Goal: Task Accomplishment & Management: Manage account settings

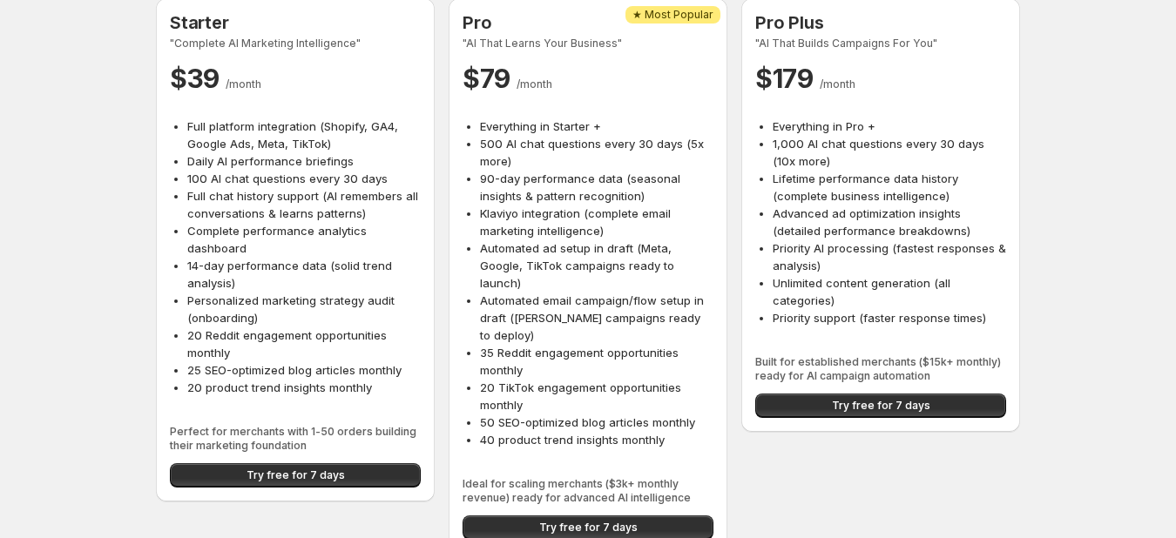
scroll to position [105, 0]
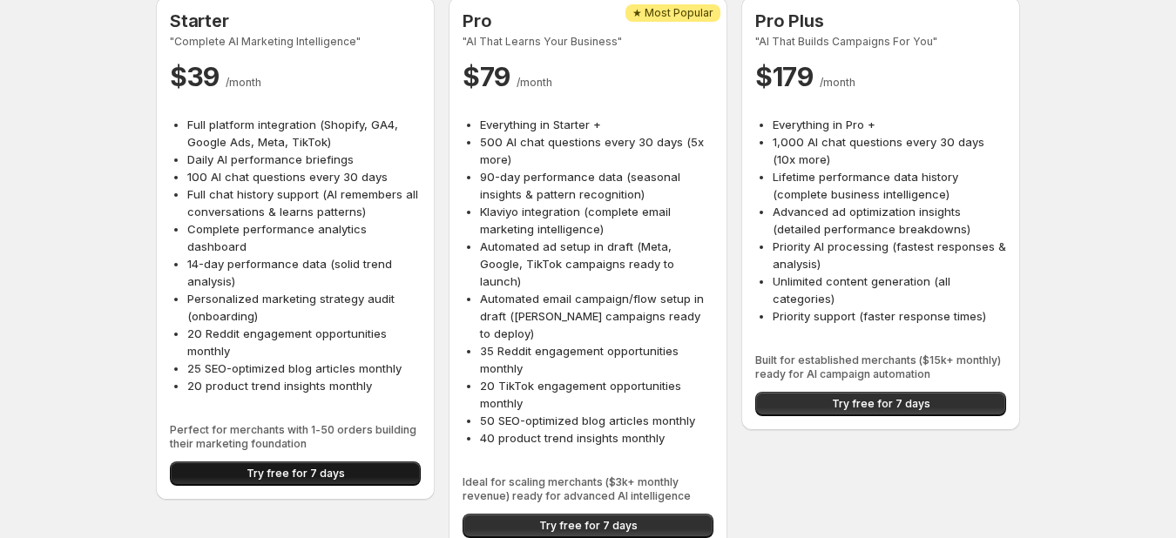
click at [295, 476] on span "Try free for 7 days" at bounding box center [296, 474] width 98 height 14
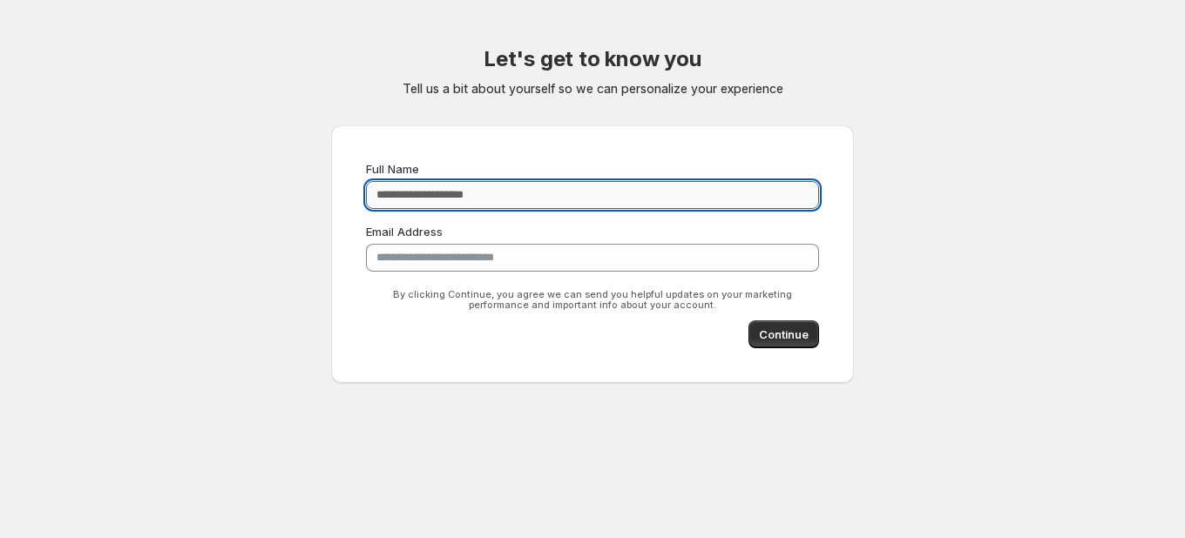
click at [438, 197] on input "Full Name" at bounding box center [592, 195] width 453 height 28
type input "**********"
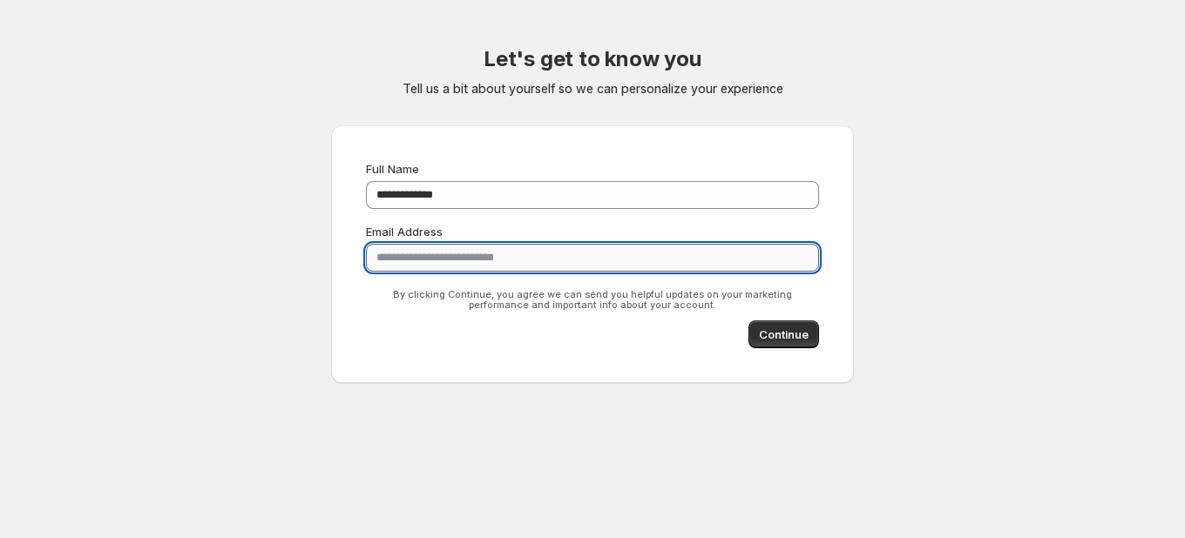
click at [543, 257] on input "**********" at bounding box center [592, 258] width 453 height 28
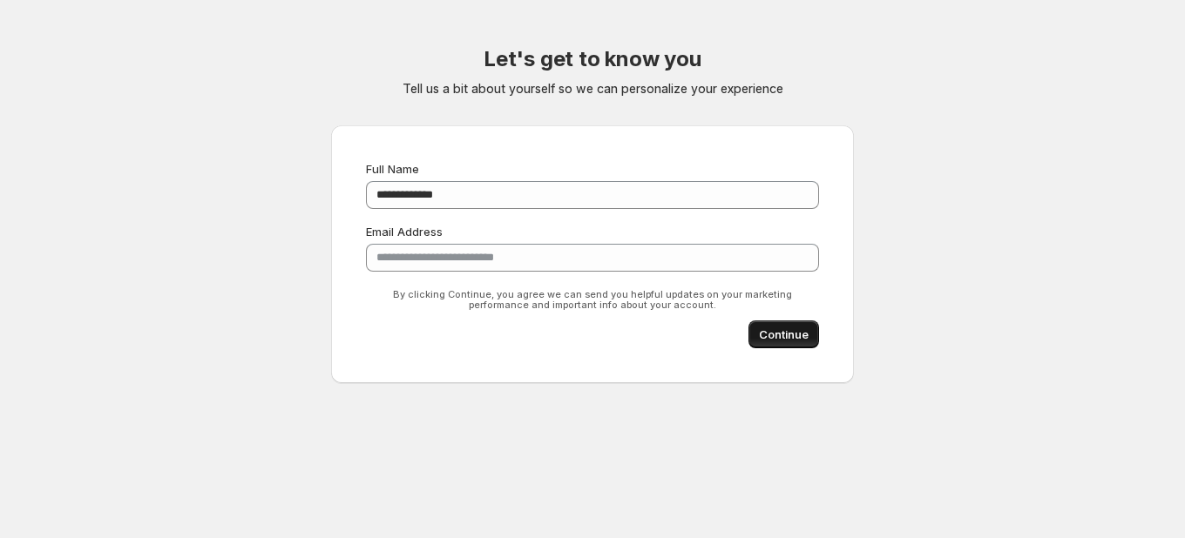
click at [780, 338] on span "Continue" at bounding box center [784, 334] width 50 height 17
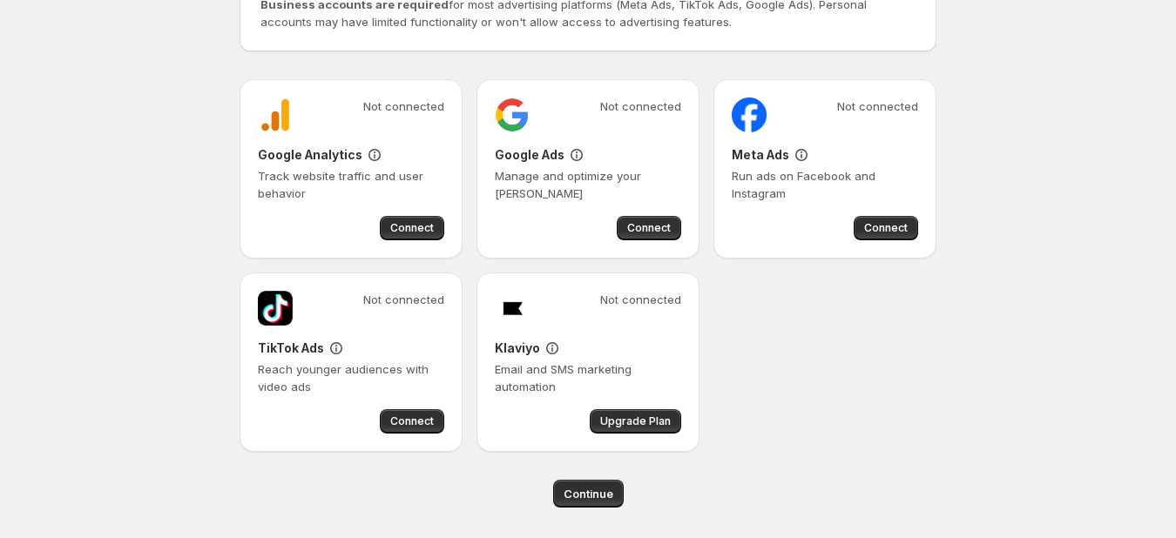
scroll to position [197, 0]
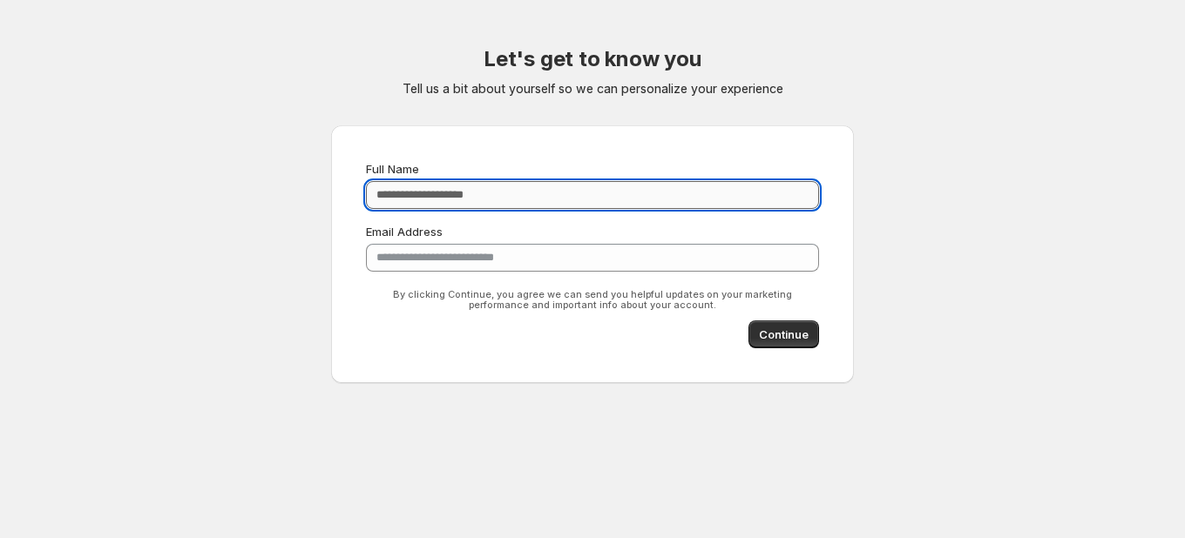
click at [427, 197] on input "Full Name" at bounding box center [592, 195] width 453 height 28
click at [427, 201] on input "*" at bounding box center [592, 195] width 453 height 28
type input "**********"
click at [781, 325] on button "Continue" at bounding box center [783, 335] width 71 height 28
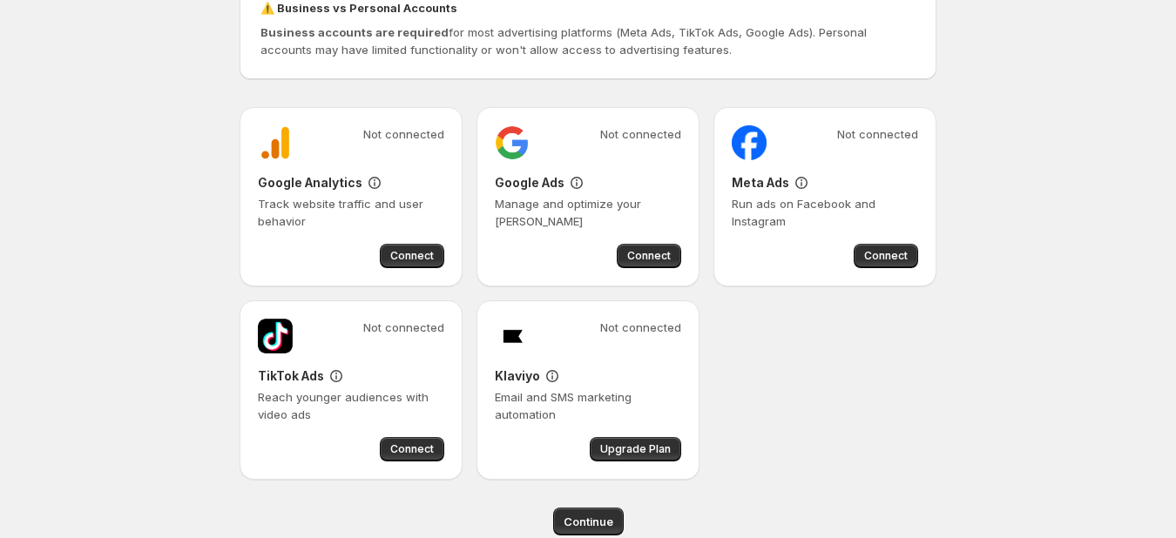
scroll to position [174, 0]
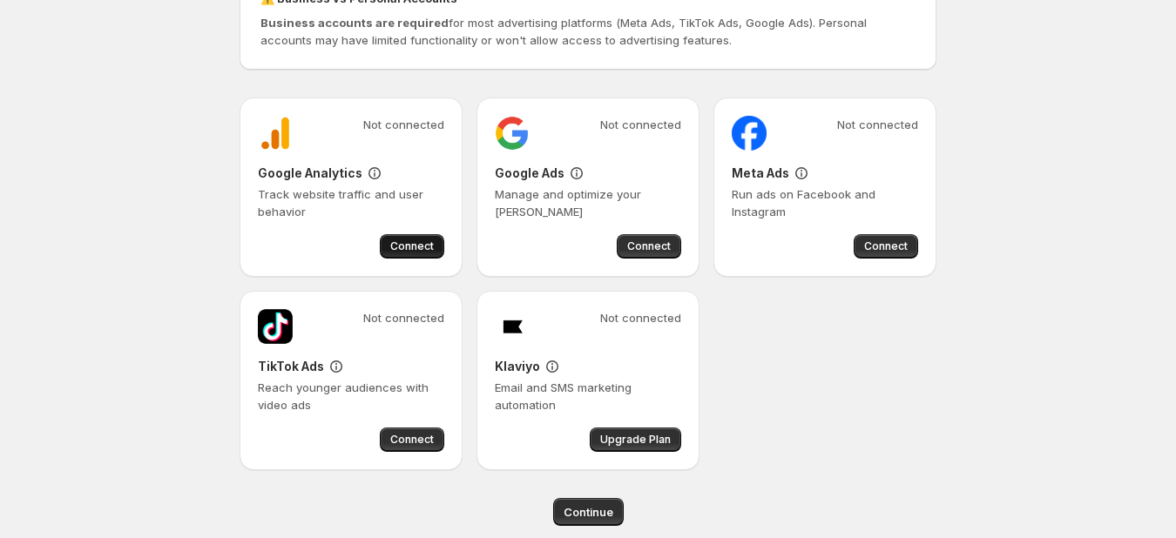
click at [419, 246] on span "Connect" at bounding box center [412, 247] width 44 height 14
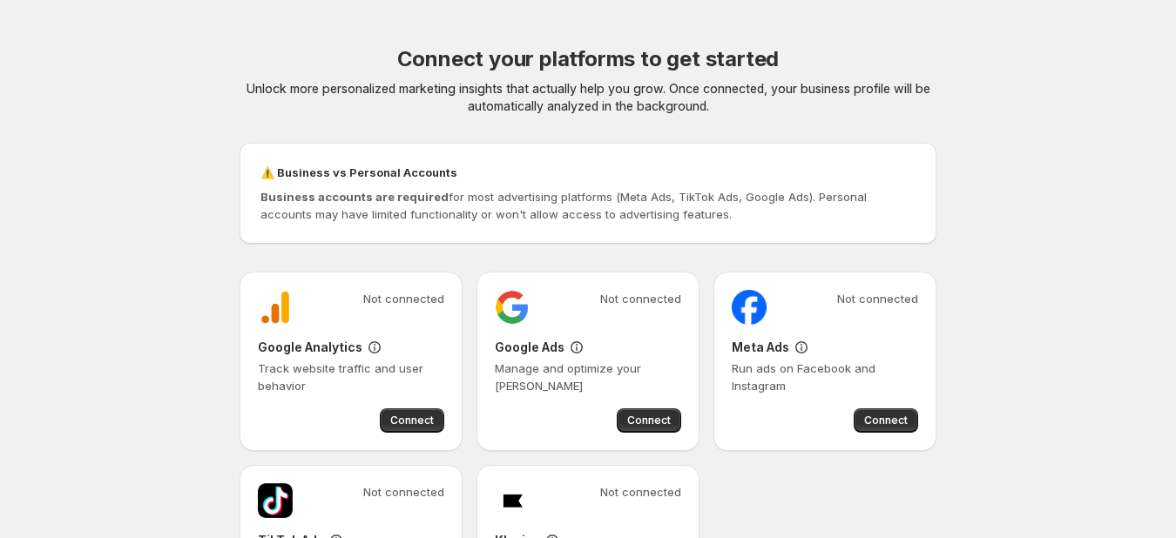
scroll to position [87, 0]
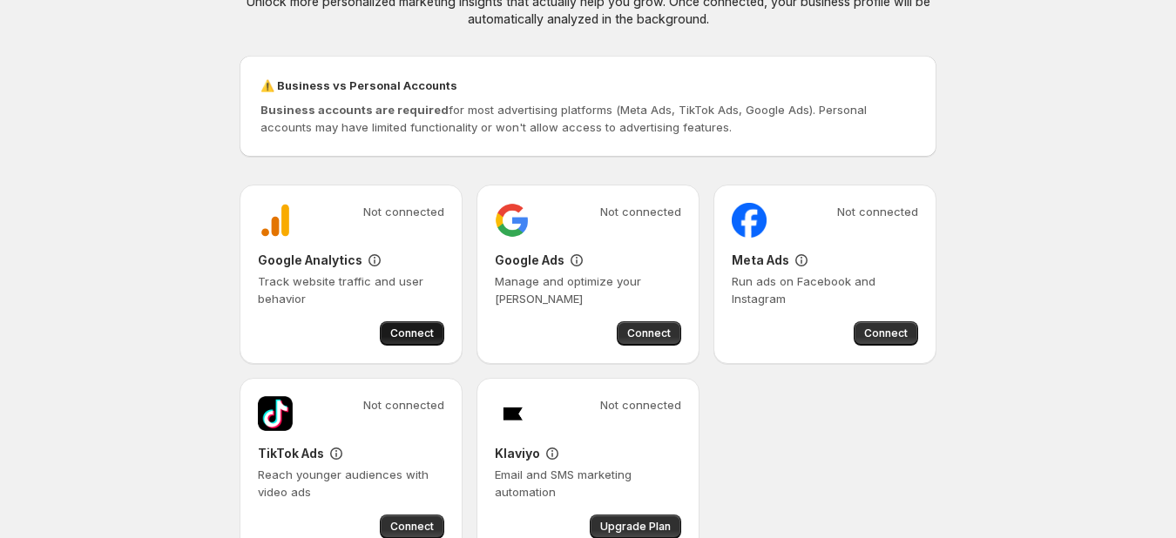
click at [411, 328] on span "Connect" at bounding box center [412, 334] width 44 height 14
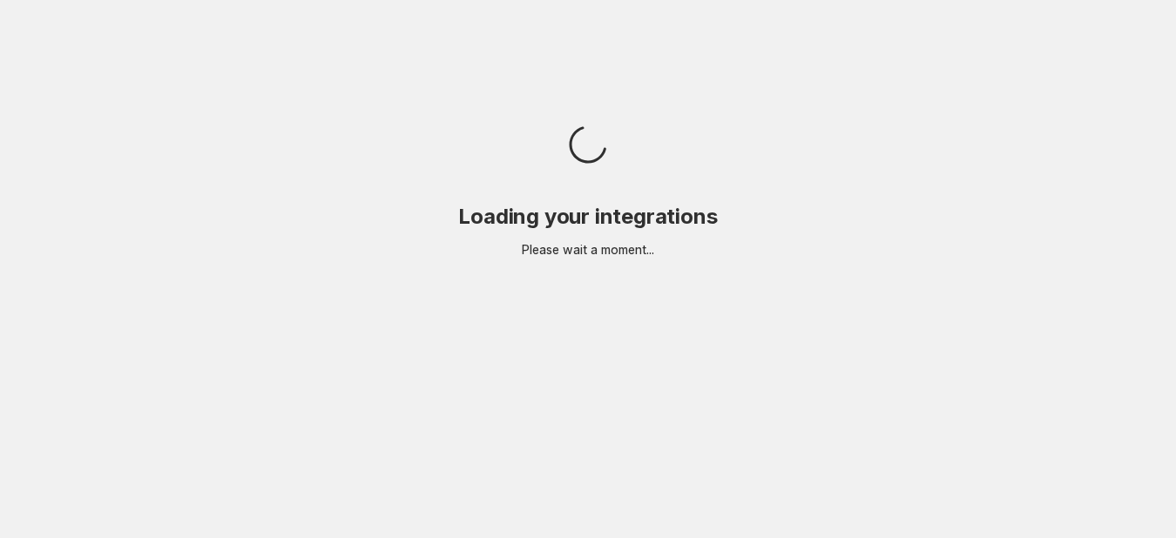
scroll to position [0, 0]
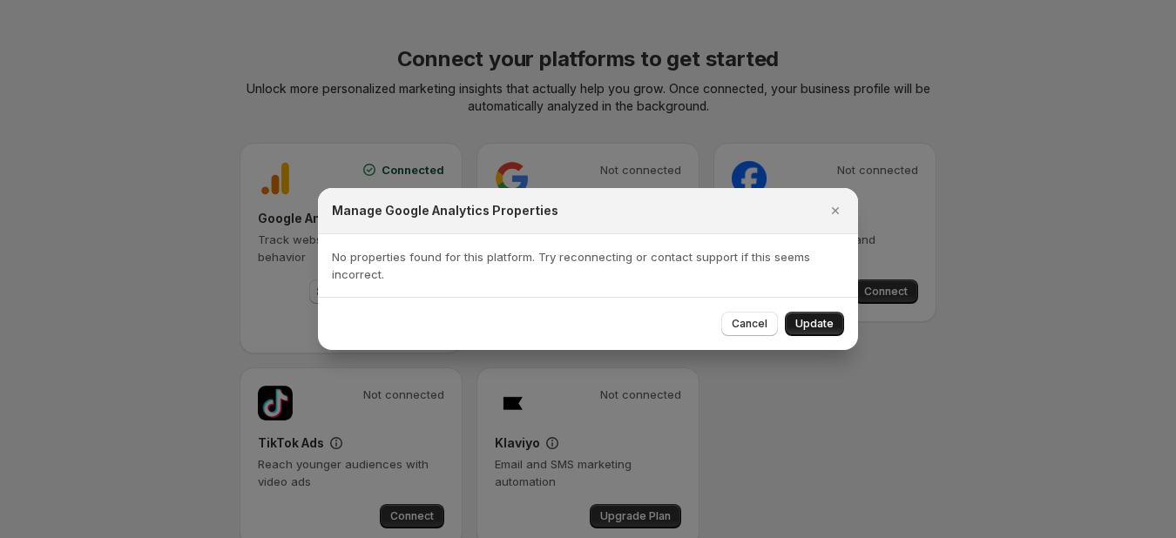
click at [813, 322] on span "Update" at bounding box center [814, 324] width 38 height 14
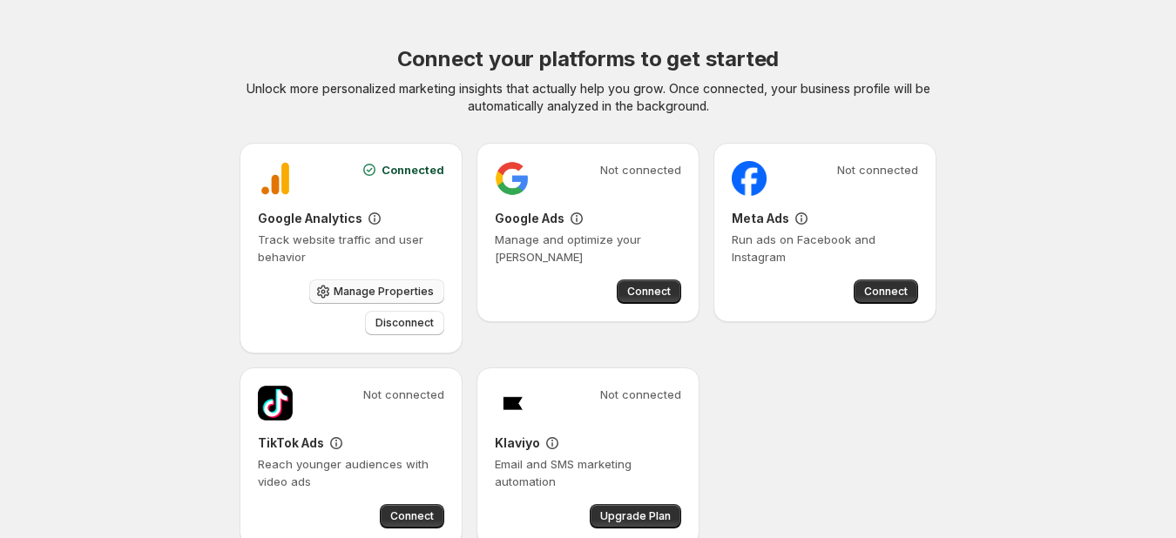
click at [379, 292] on span "Manage Properties" at bounding box center [384, 292] width 100 height 14
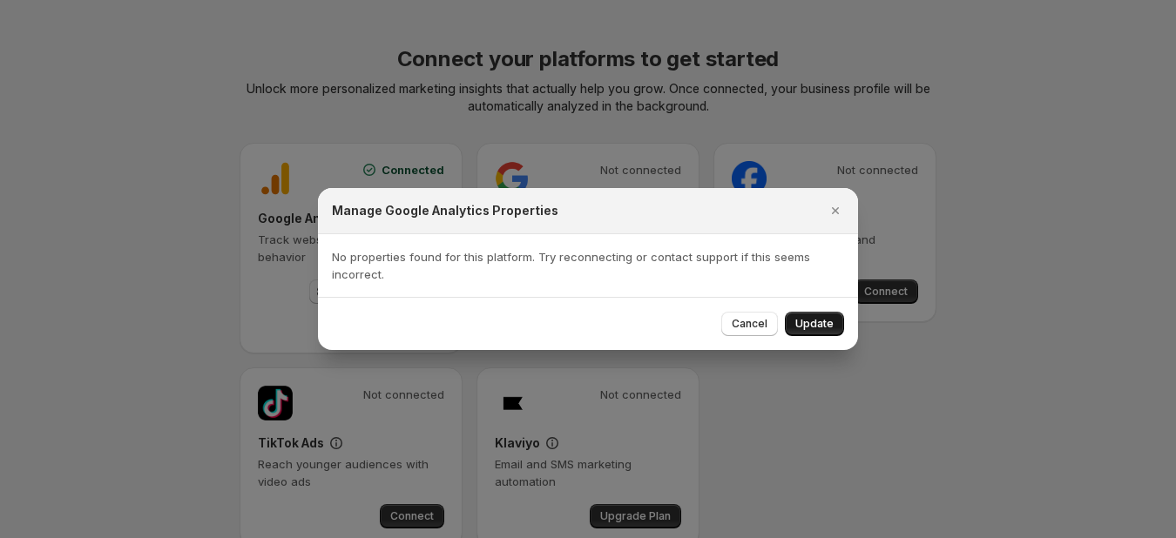
click at [811, 318] on span "Update" at bounding box center [814, 324] width 38 height 14
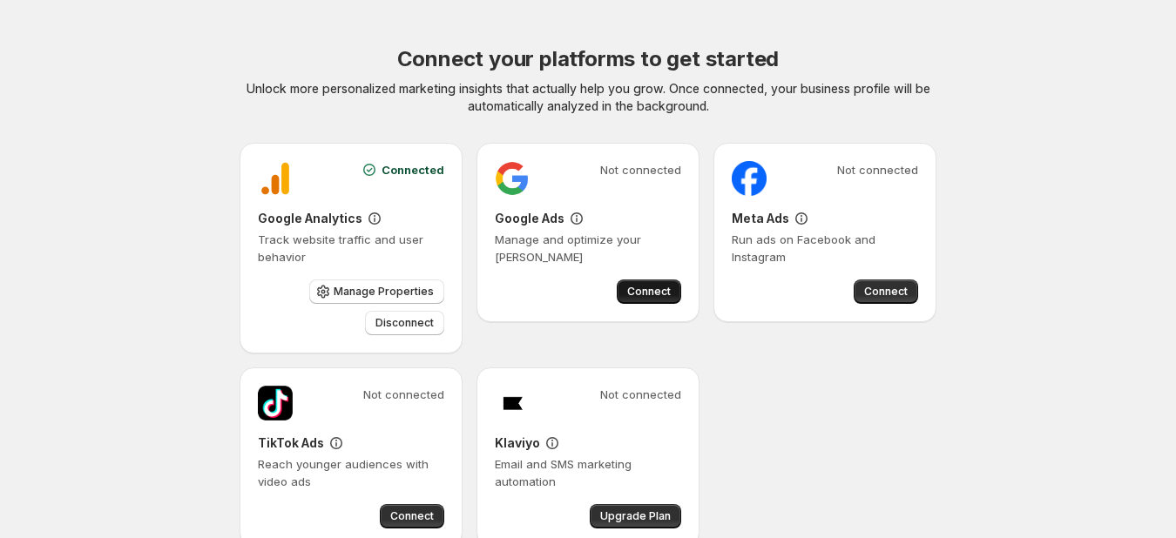
click at [646, 293] on span "Connect" at bounding box center [649, 292] width 44 height 14
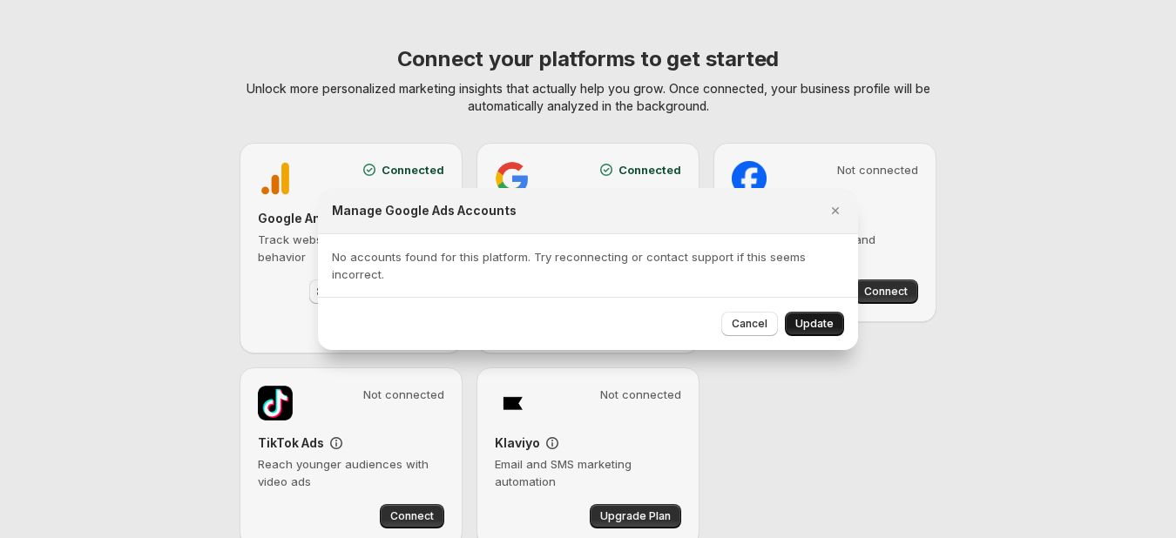
click at [820, 324] on span "Update" at bounding box center [814, 324] width 38 height 14
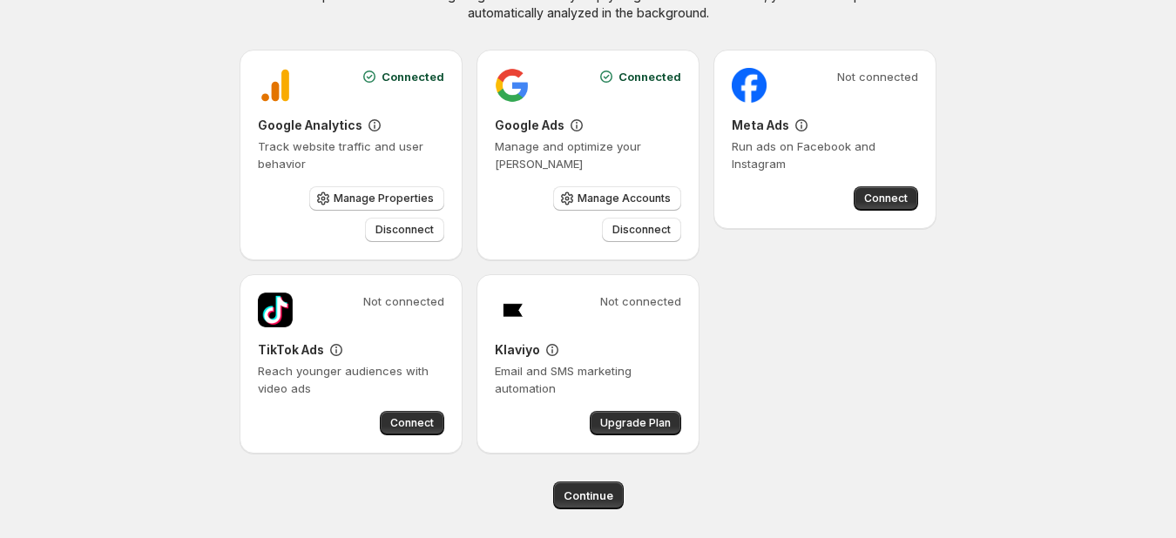
scroll to position [99, 0]
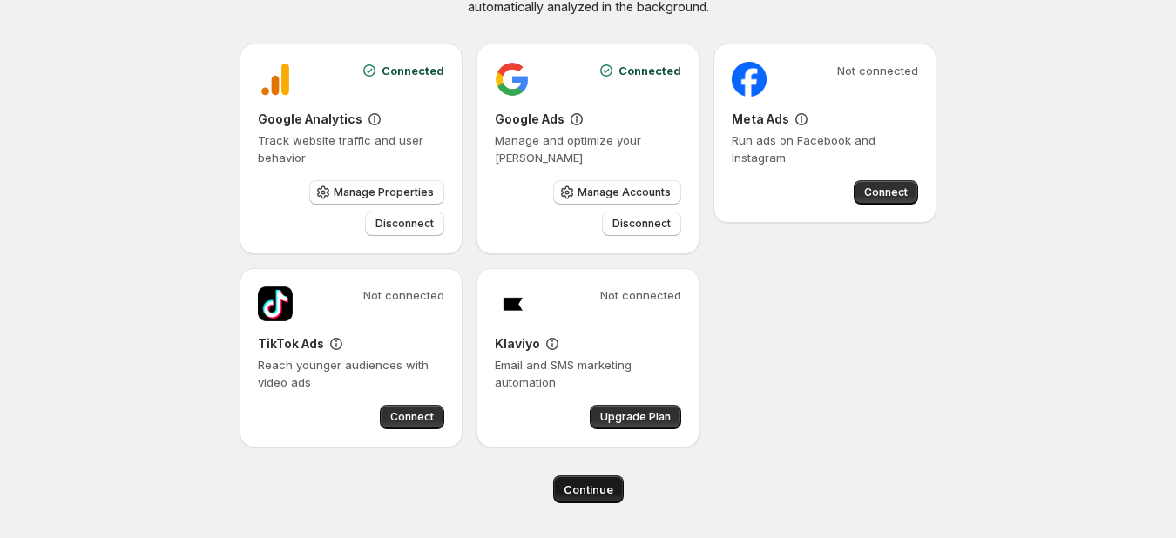
click at [594, 489] on span "Continue" at bounding box center [589, 489] width 50 height 17
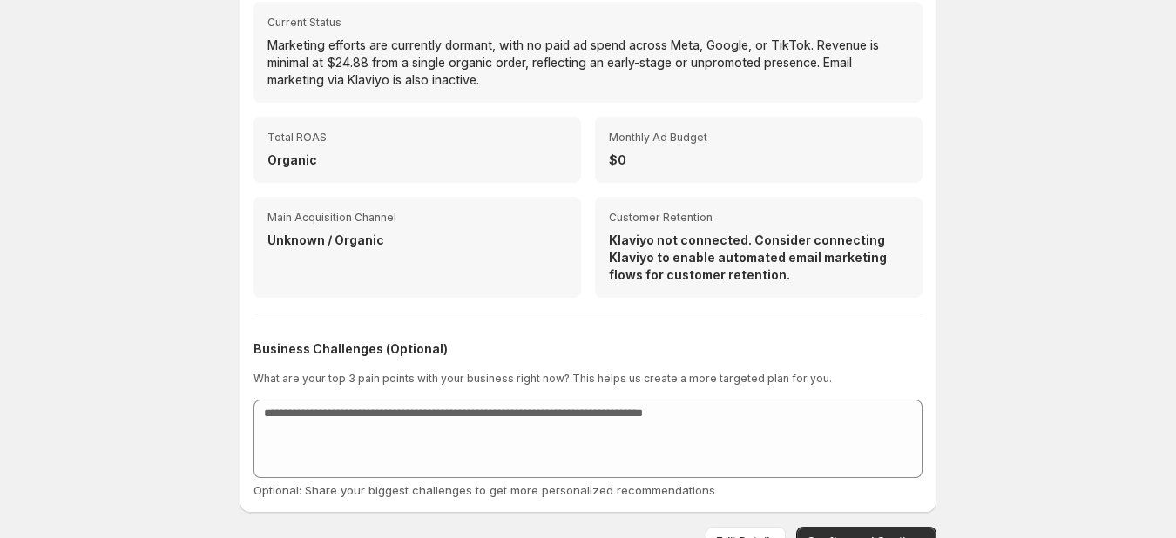
scroll to position [601, 0]
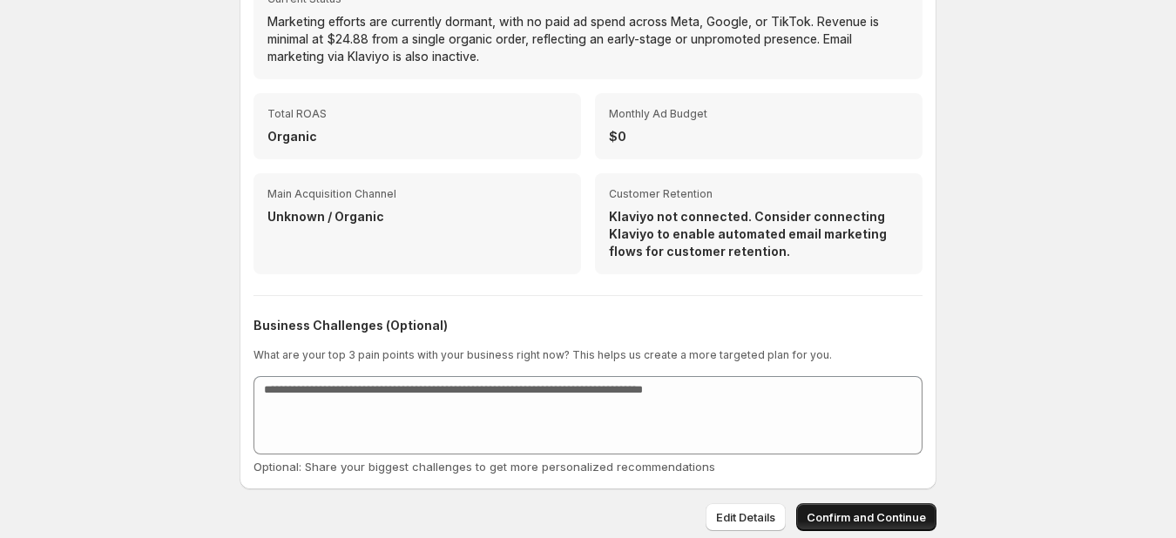
click at [860, 516] on span "Confirm and Continue" at bounding box center [866, 517] width 119 height 17
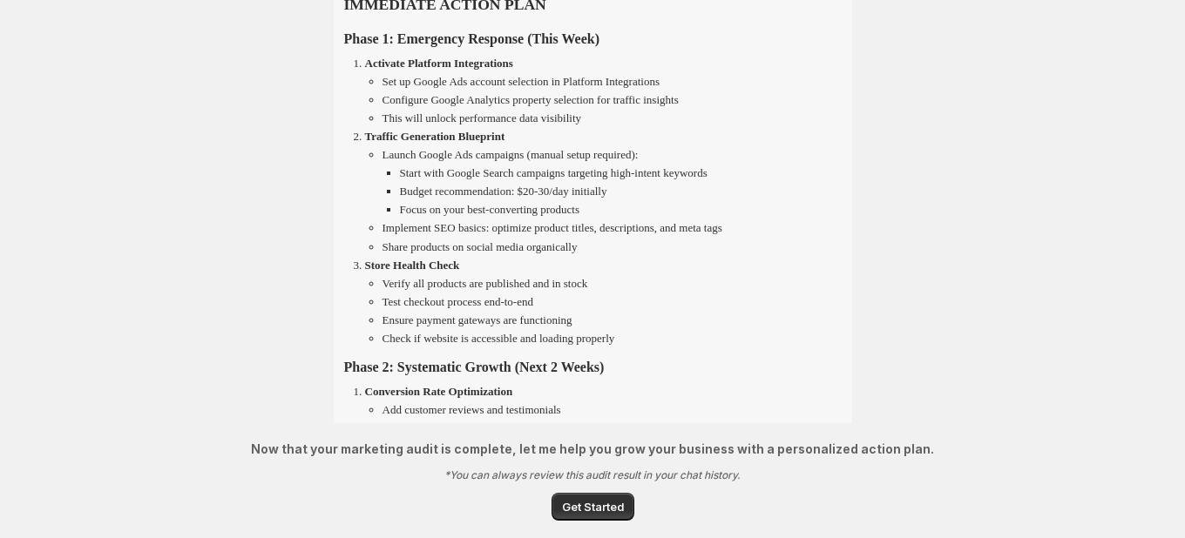
scroll to position [1187, 0]
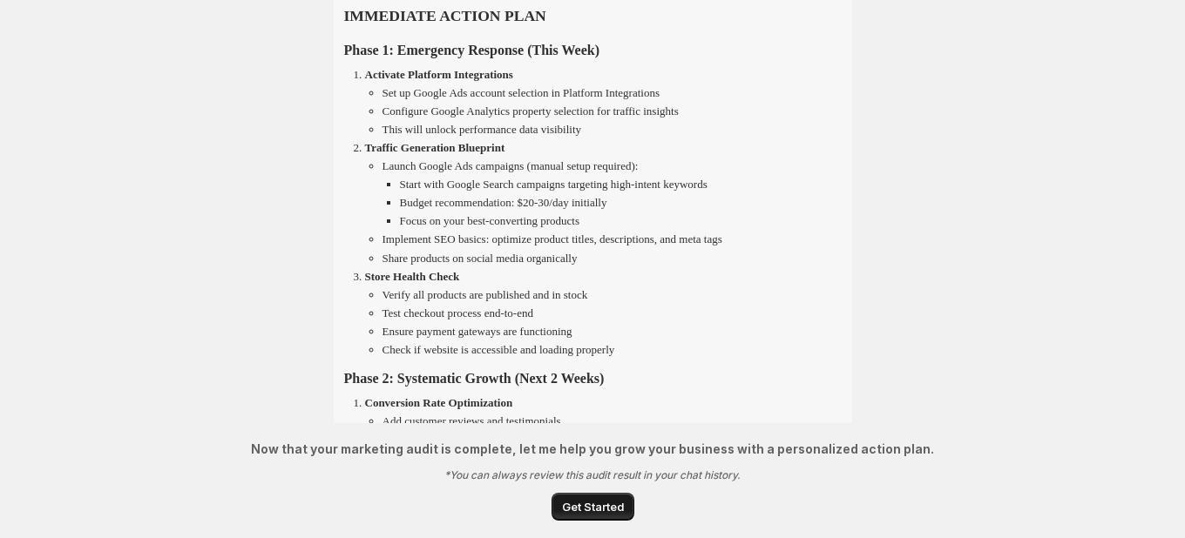
click at [598, 501] on span "Get Started" at bounding box center [593, 506] width 62 height 17
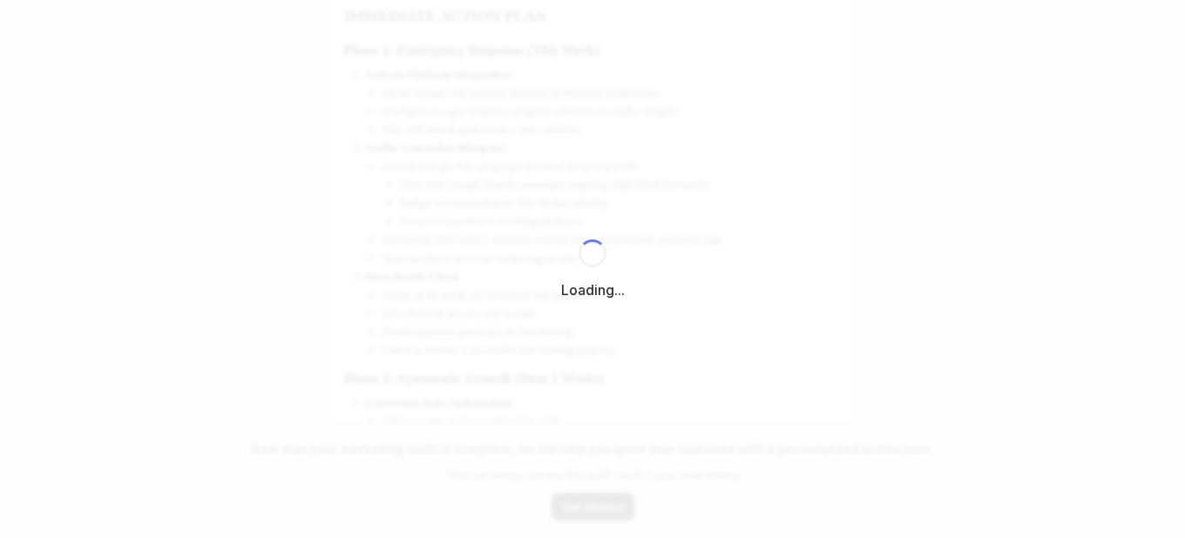
select select "*********"
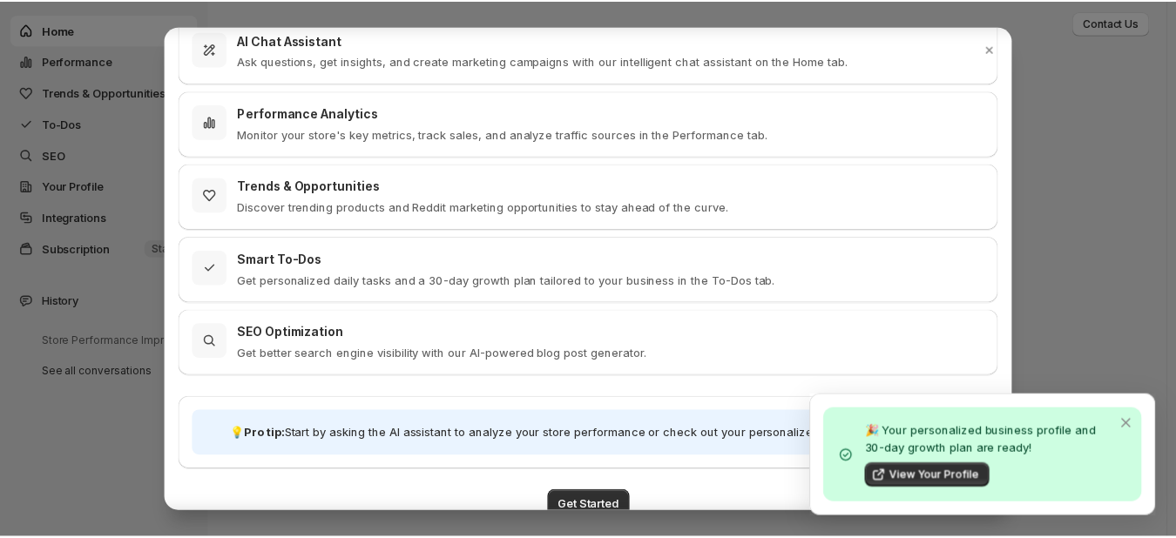
scroll to position [131, 0]
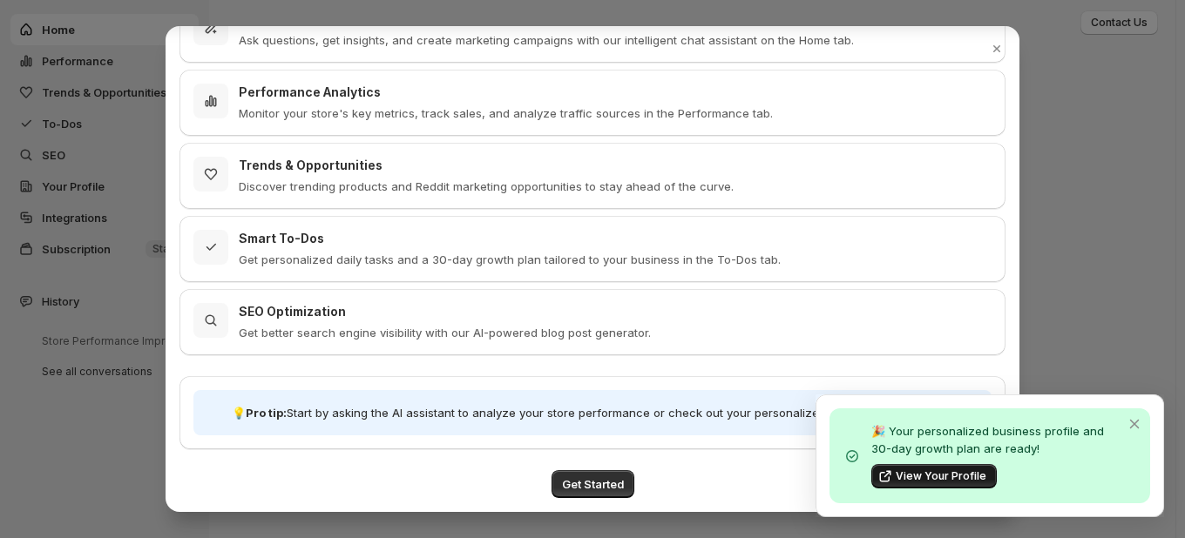
click at [946, 473] on span "View Your Profile" at bounding box center [941, 477] width 91 height 14
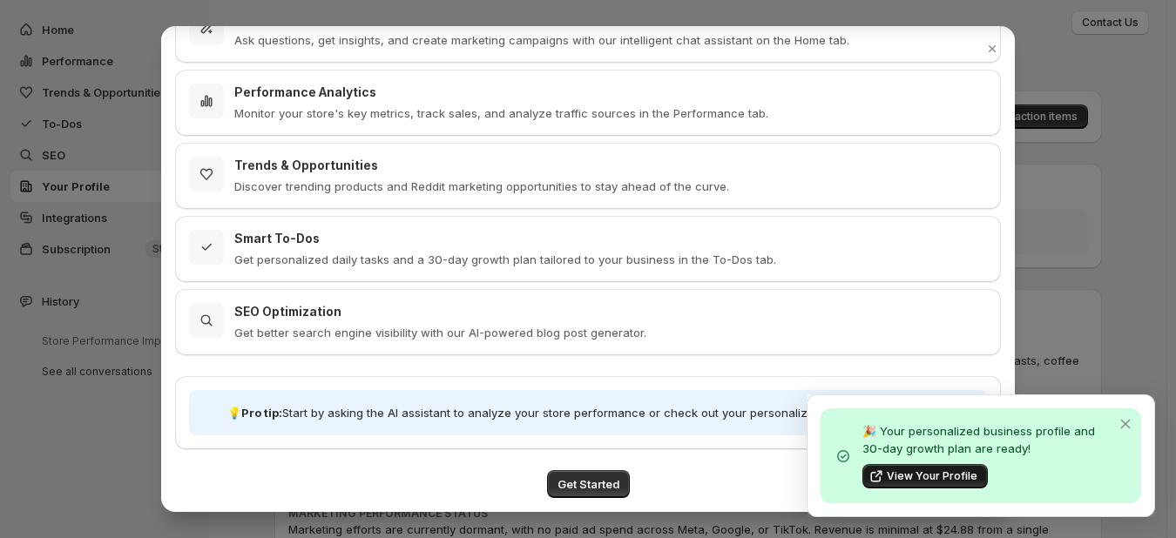
click at [919, 477] on span "View Your Profile" at bounding box center [932, 477] width 91 height 14
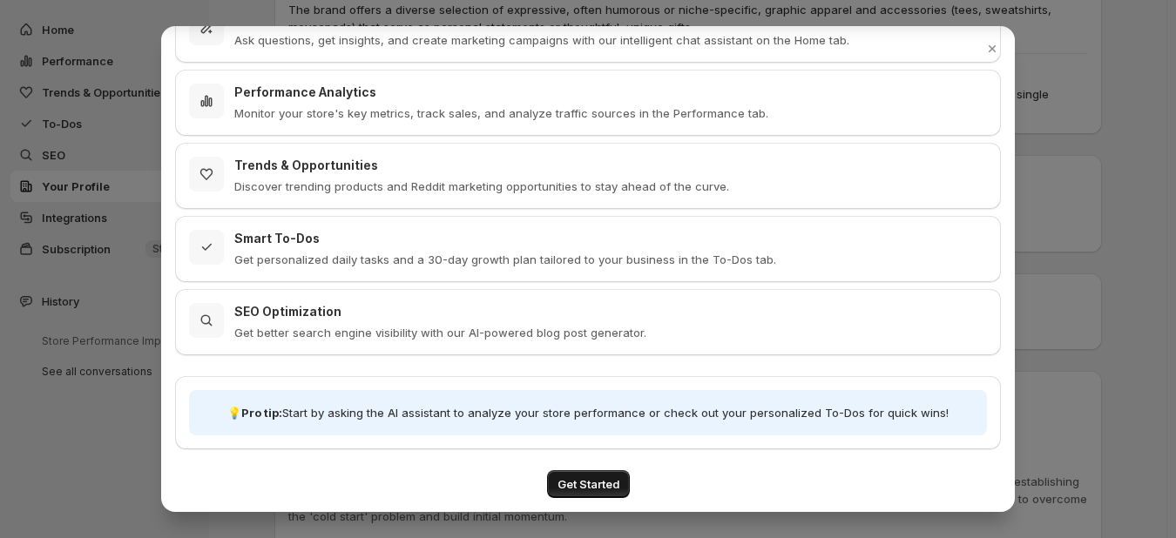
click at [597, 483] on span "Get Started" at bounding box center [589, 484] width 62 height 17
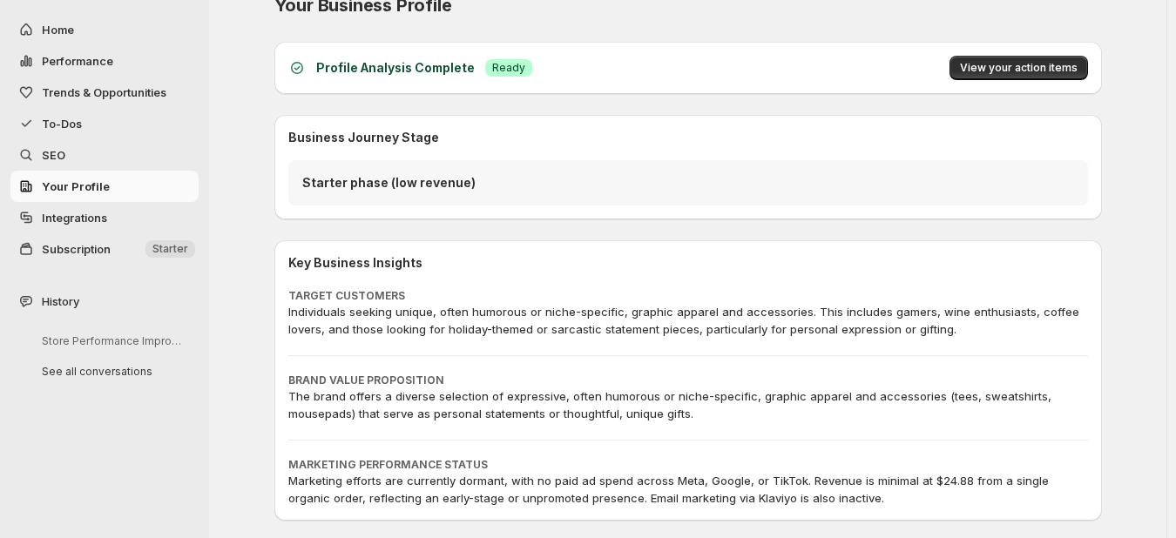
scroll to position [0, 0]
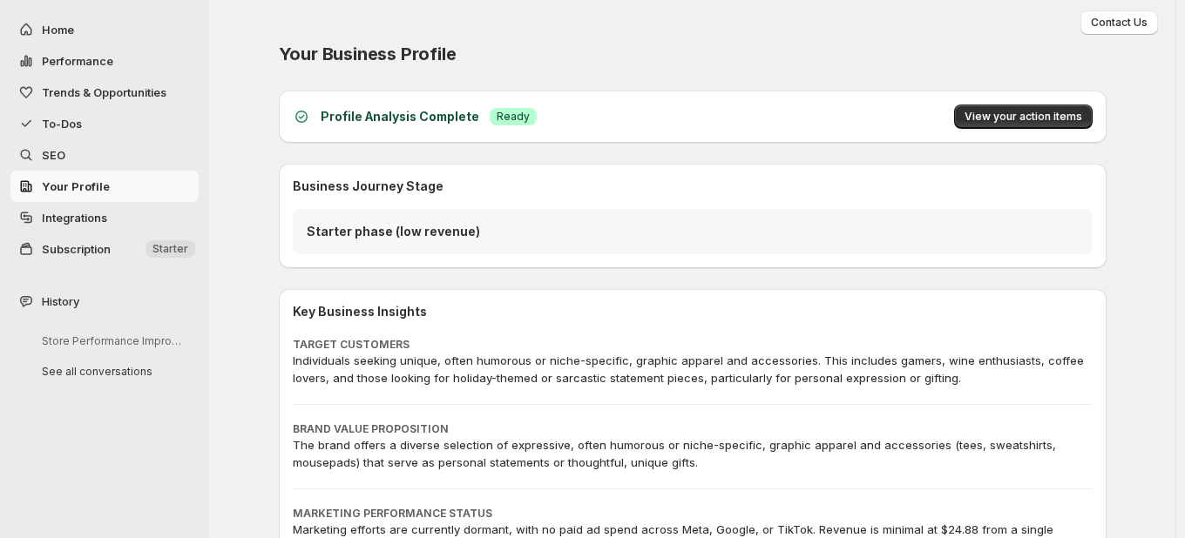
select select "*********"
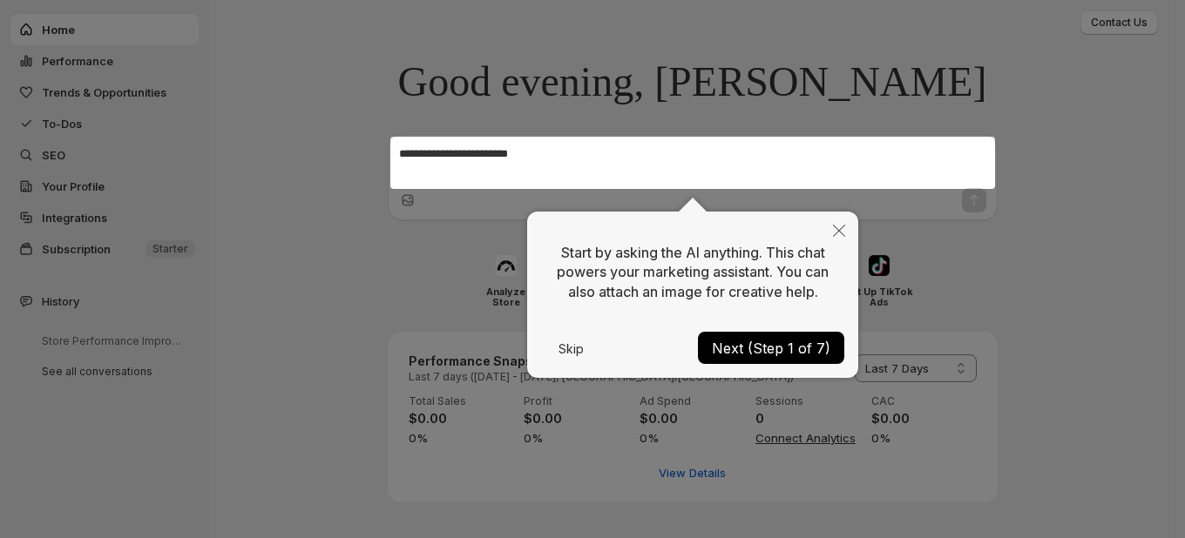
click at [756, 352] on button "Next (Step 1 of 7)" at bounding box center [771, 348] width 146 height 32
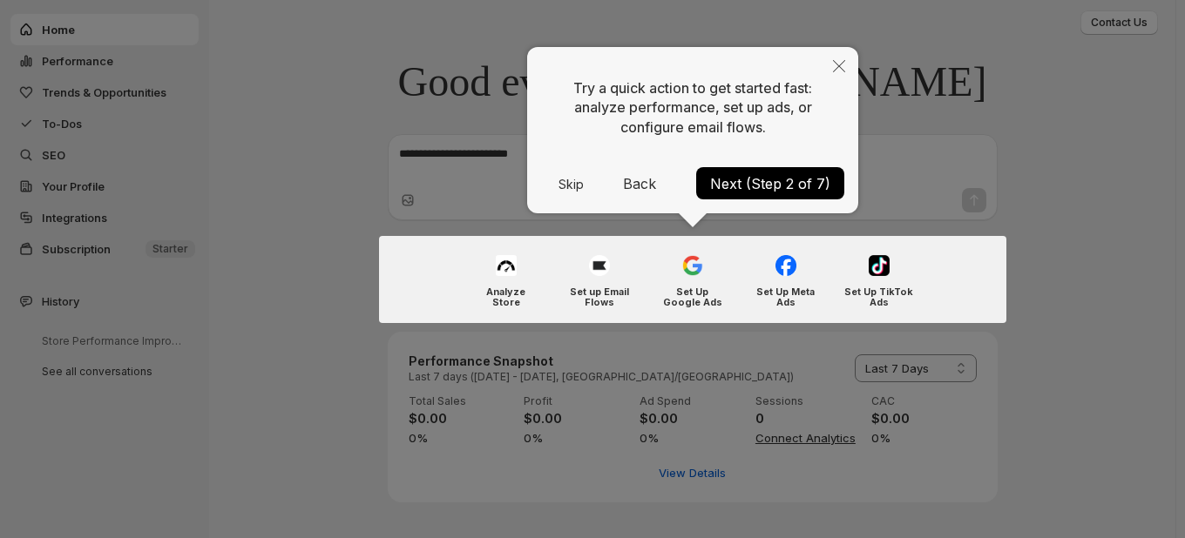
click at [880, 272] on div at bounding box center [692, 279] width 627 height 87
click at [728, 182] on button "Next (Step 2 of 7)" at bounding box center [770, 183] width 148 height 32
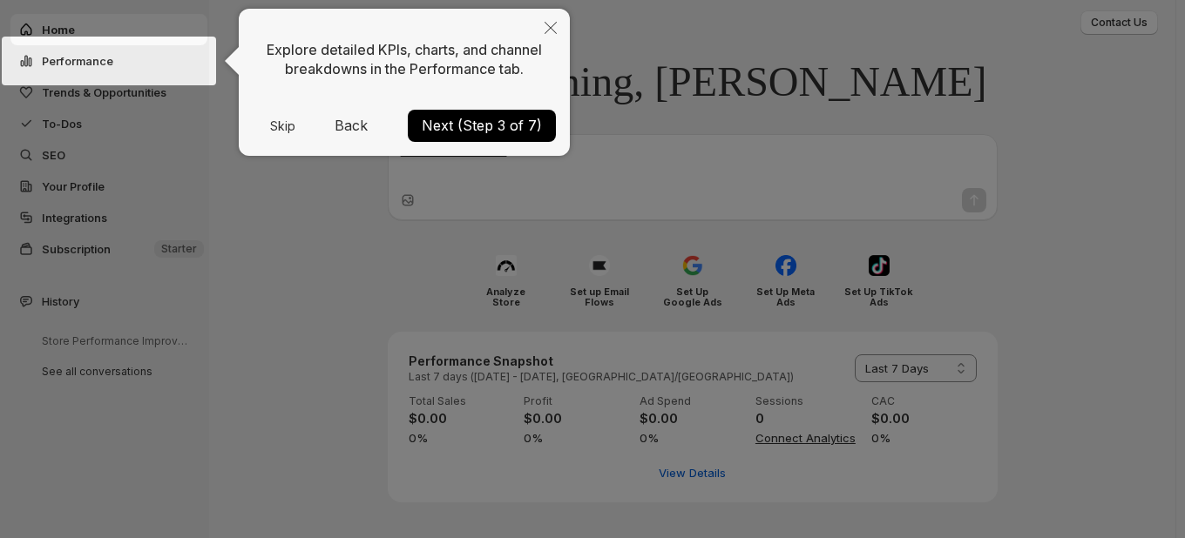
click at [509, 121] on button "Next (Step 3 of 7)" at bounding box center [482, 126] width 148 height 32
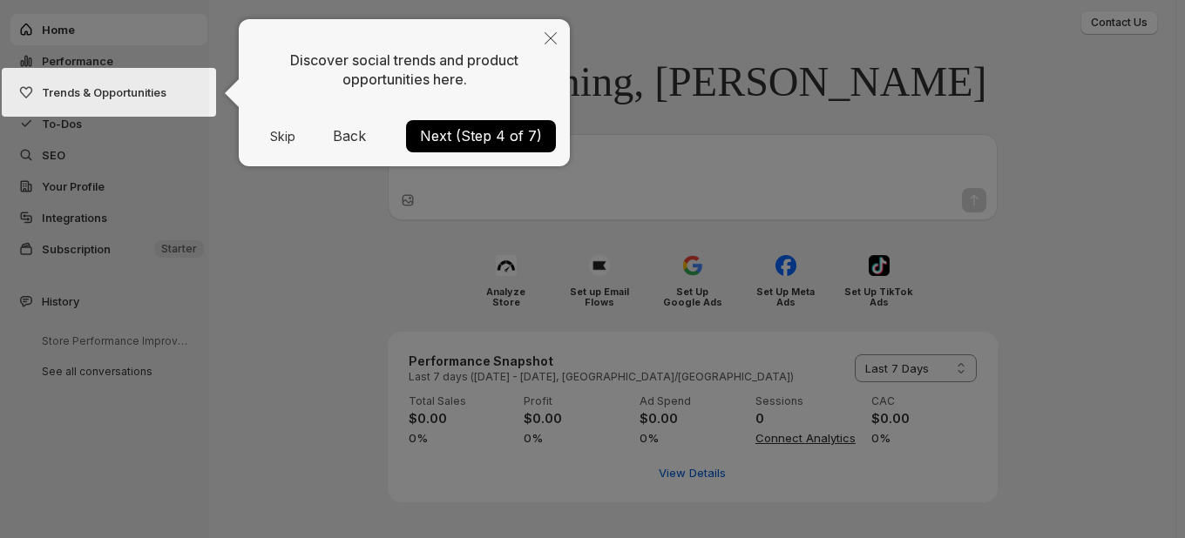
click at [516, 137] on button "Next (Step 4 of 7)" at bounding box center [481, 136] width 150 height 32
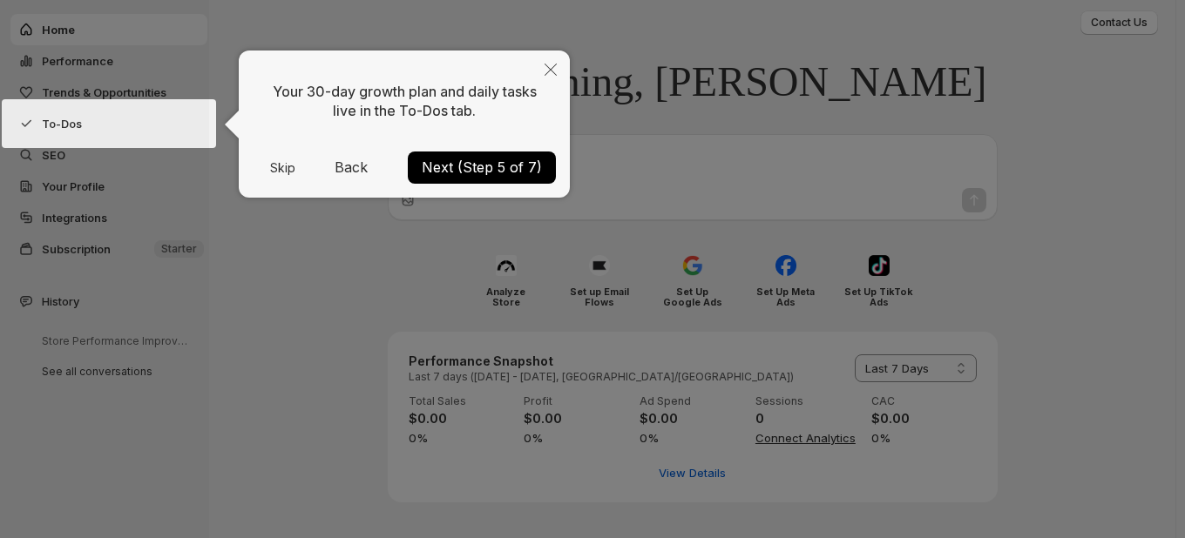
click at [521, 166] on button "Next (Step 5 of 7)" at bounding box center [482, 168] width 148 height 32
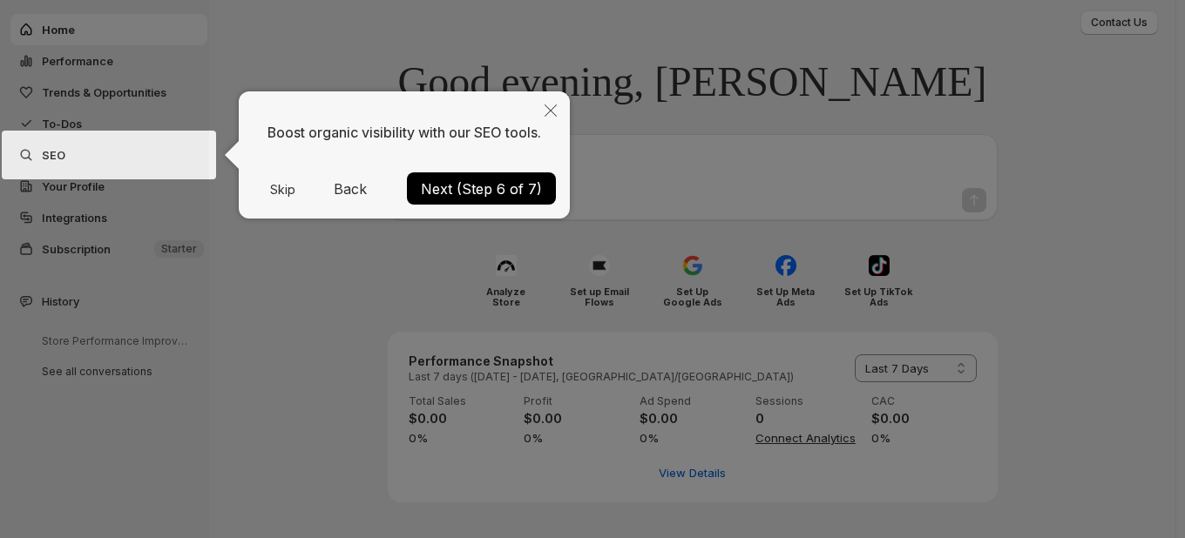
click at [534, 192] on button "Next (Step 6 of 7)" at bounding box center [481, 188] width 149 height 32
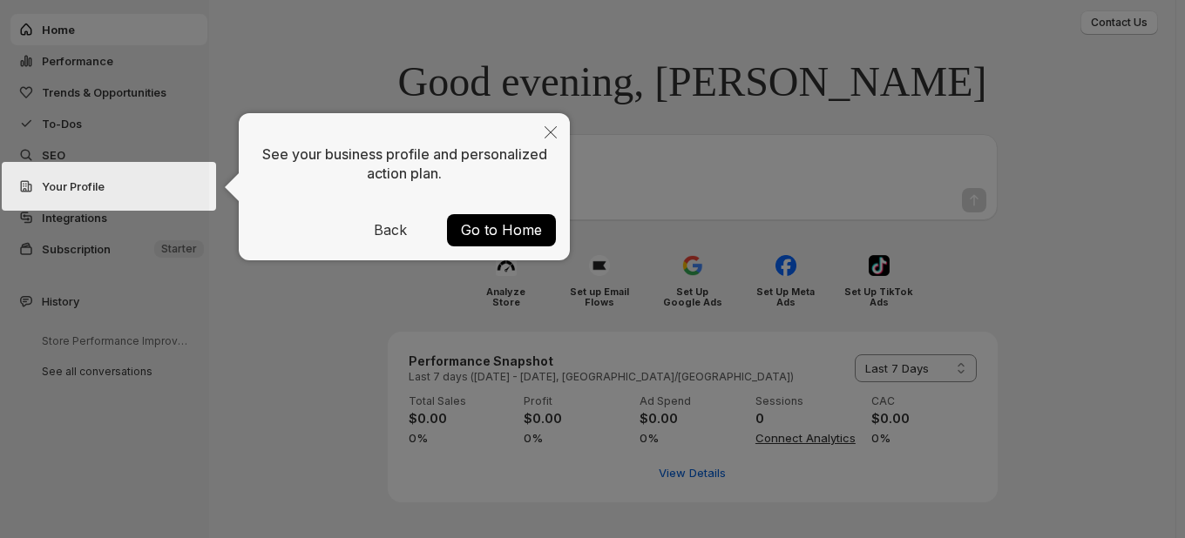
click at [535, 229] on button "Go to Home" at bounding box center [501, 230] width 109 height 32
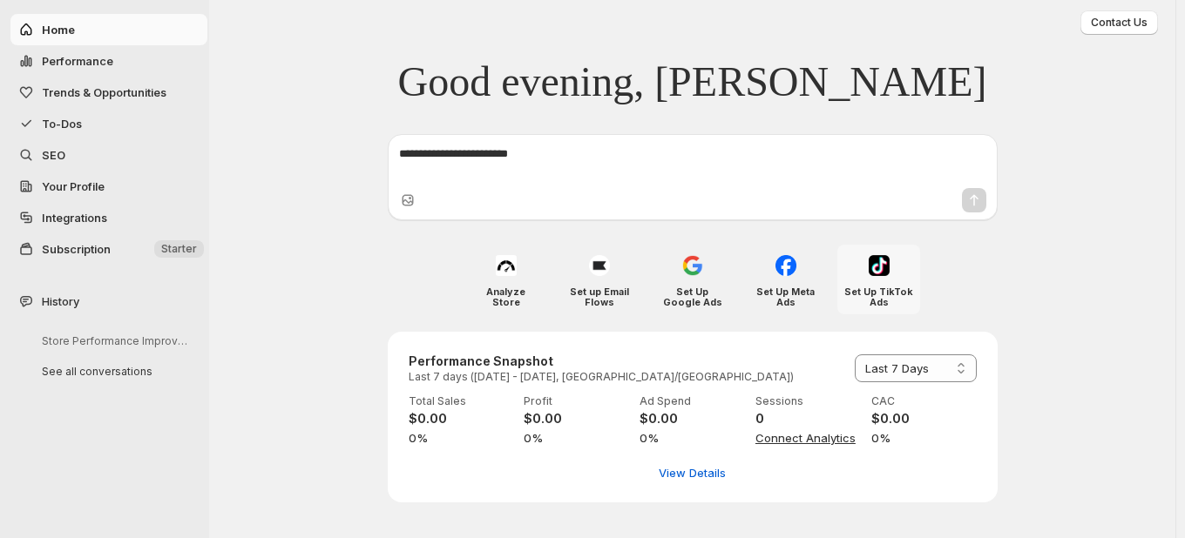
click at [878, 270] on img at bounding box center [879, 265] width 21 height 21
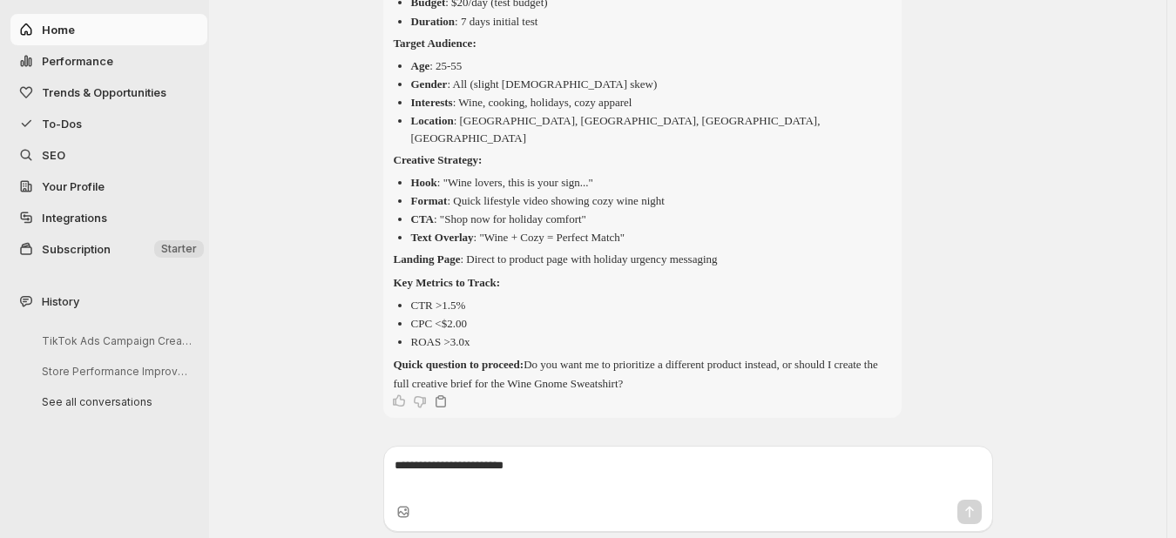
scroll to position [867, 0]
click at [404, 400] on icon "Thumbs up" at bounding box center [398, 400] width 17 height 17
click at [507, 470] on textarea at bounding box center [688, 473] width 587 height 35
type textarea "*******"
click at [977, 513] on icon "Send message" at bounding box center [969, 511] width 17 height 17
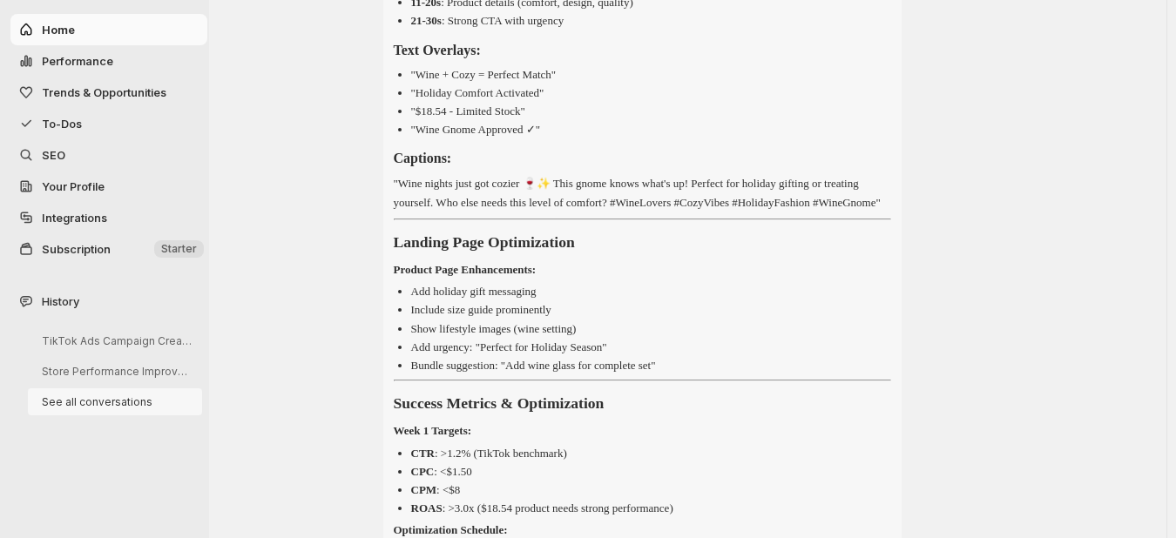
scroll to position [1728, 0]
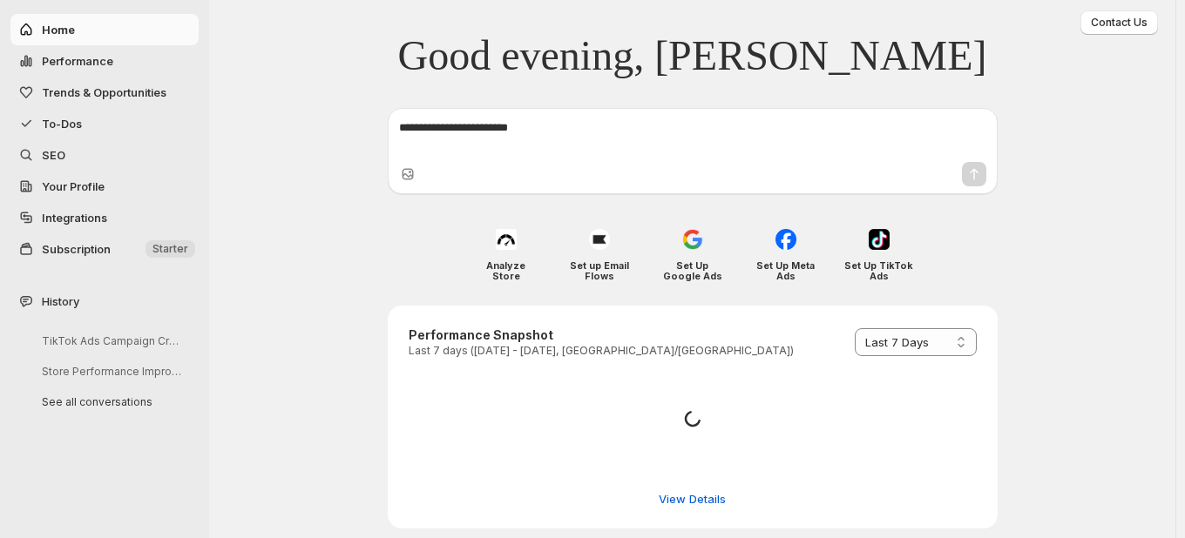
select select "*********"
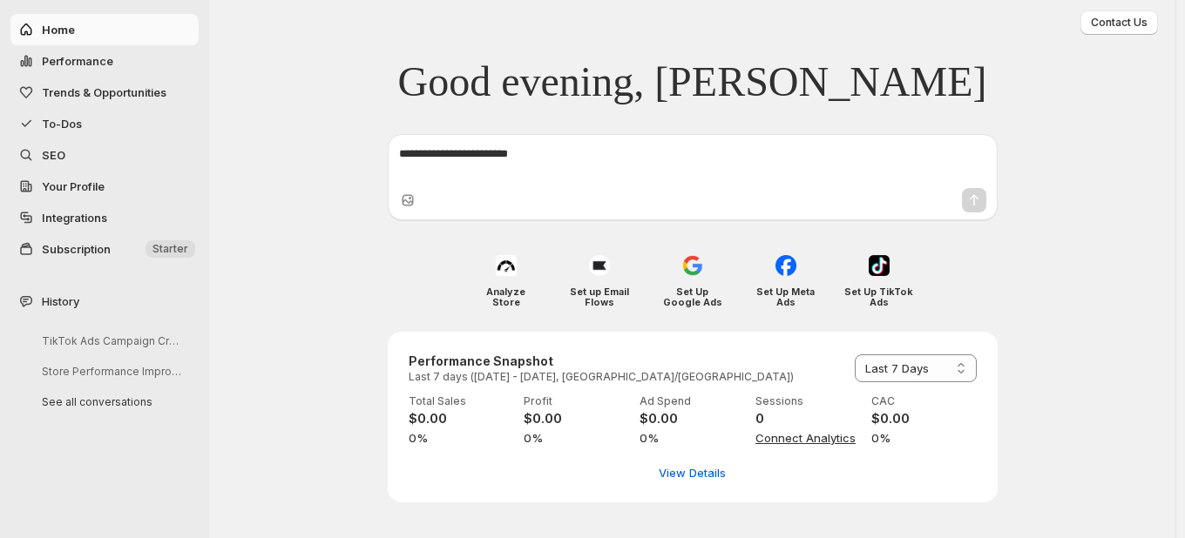
click at [72, 249] on span "Subscription" at bounding box center [76, 249] width 69 height 14
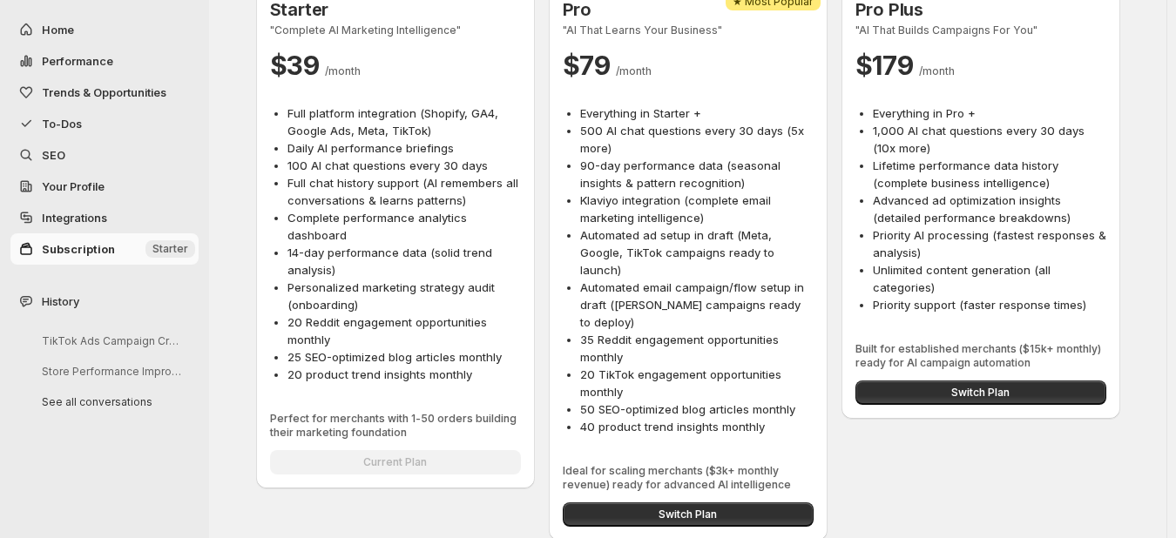
scroll to position [377, 0]
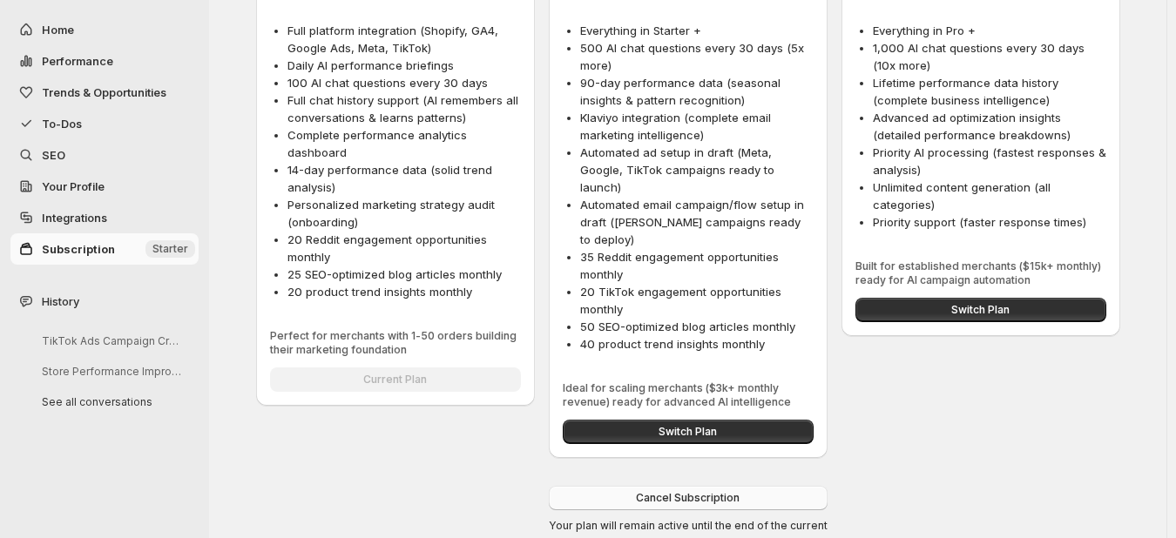
click at [709, 491] on span "Cancel Subscription" at bounding box center [688, 498] width 104 height 14
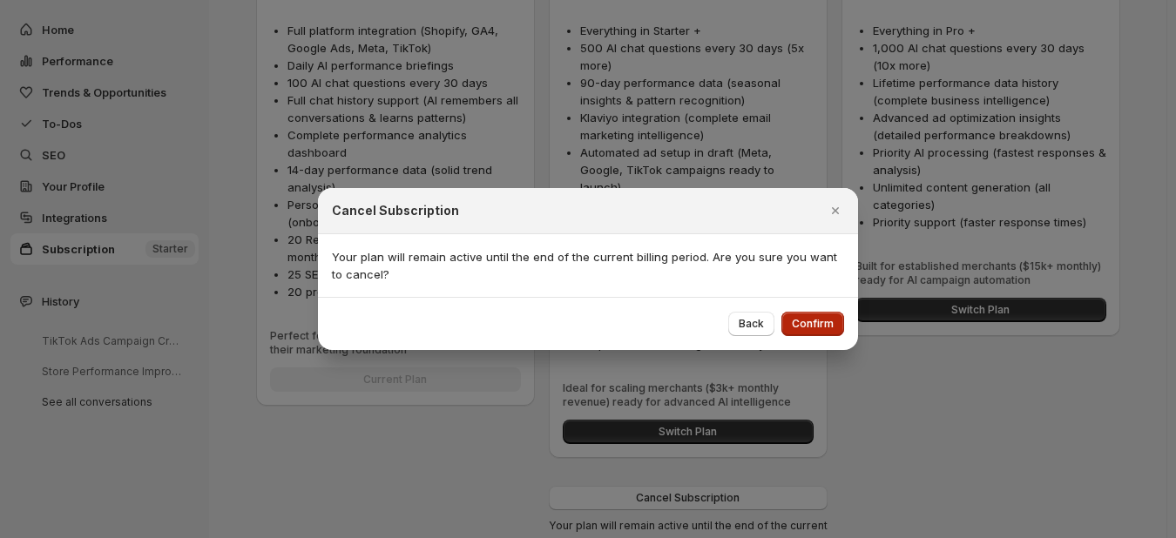
click at [801, 321] on span "Confirm" at bounding box center [813, 324] width 42 height 14
